Goal: Transaction & Acquisition: Purchase product/service

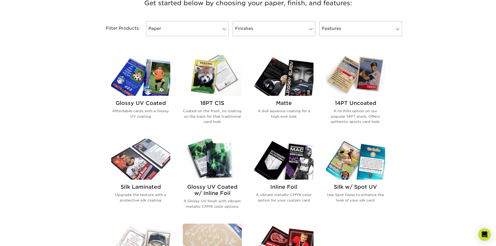
scroll to position [235, 0]
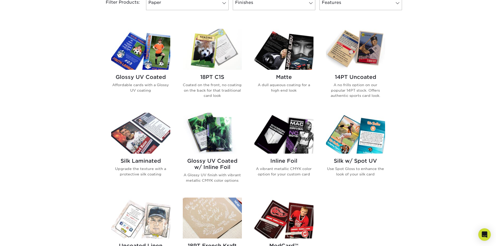
click at [213, 161] on h2 "Glossy UV Coated w/ Inline Foil" at bounding box center [212, 164] width 59 height 13
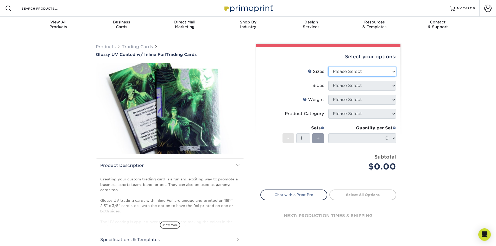
click at [355, 73] on select "Please Select 2.5" x 3.5"" at bounding box center [363, 72] width 68 height 10
select select "2.50x3.50"
click at [329, 67] on select "Please Select 2.5" x 3.5"" at bounding box center [363, 72] width 68 height 10
click at [351, 85] on select "Please Select Print Both Sides - Foil Back Only Print Both Sides - Foil Both Si…" at bounding box center [363, 86] width 68 height 10
select select "e9e9dfb3-fba1-4d60-972c-fd9ca5904d33"
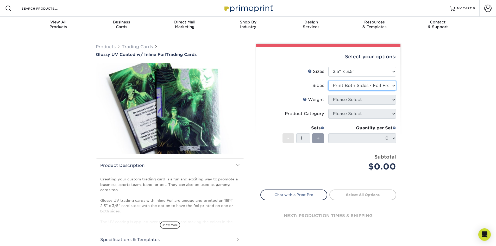
click at [329, 81] on select "Please Select Print Both Sides - Foil Back Only Print Both Sides - Foil Both Si…" at bounding box center [363, 86] width 68 height 10
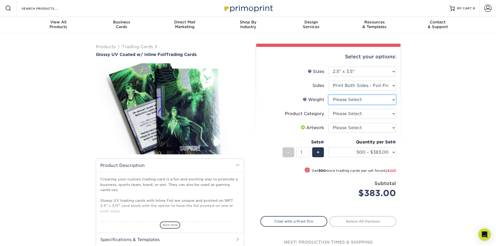
click at [352, 101] on select "Please Select 16PT" at bounding box center [363, 100] width 68 height 10
select select "16PT"
click at [329, 95] on select "Please Select 16PT" at bounding box center [363, 100] width 68 height 10
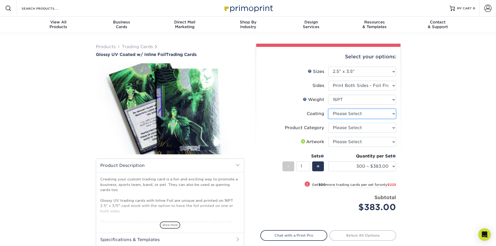
click at [343, 114] on select at bounding box center [363, 114] width 68 height 10
select select "ae367451-b2b8-45df-a344-0f05b6a12993"
click at [329, 109] on select at bounding box center [363, 114] width 68 height 10
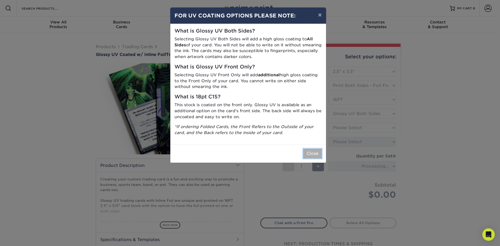
click at [308, 153] on button "Close" at bounding box center [312, 154] width 19 height 10
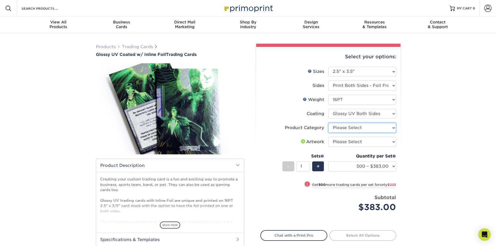
click at [348, 127] on select "Please Select Trading Cards" at bounding box center [363, 128] width 68 height 10
select select "c2f9bce9-36c2-409d-b101-c29d9d031e18"
click at [329, 123] on select "Please Select Trading Cards" at bounding box center [363, 128] width 68 height 10
click at [347, 144] on select "Please Select I will upload files I need a design - $100" at bounding box center [363, 142] width 68 height 10
select select "upload"
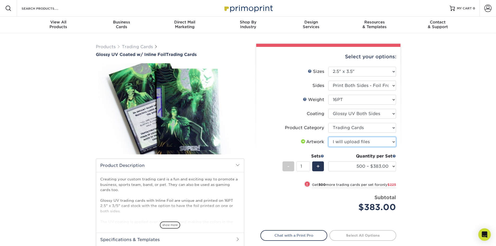
click at [329, 137] on select "Please Select I will upload files I need a design - $100" at bounding box center [363, 142] width 68 height 10
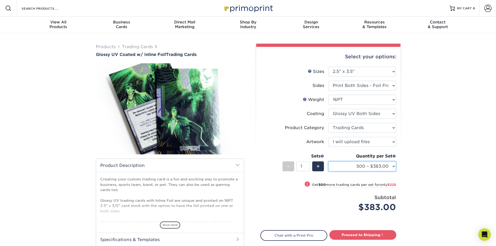
click at [360, 167] on select "500 – $383.00 1000 – $608.00 2500 – $883.00 5000 – $1252.00" at bounding box center [363, 167] width 68 height 10
